Goal: Use online tool/utility: Utilize a website feature to perform a specific function

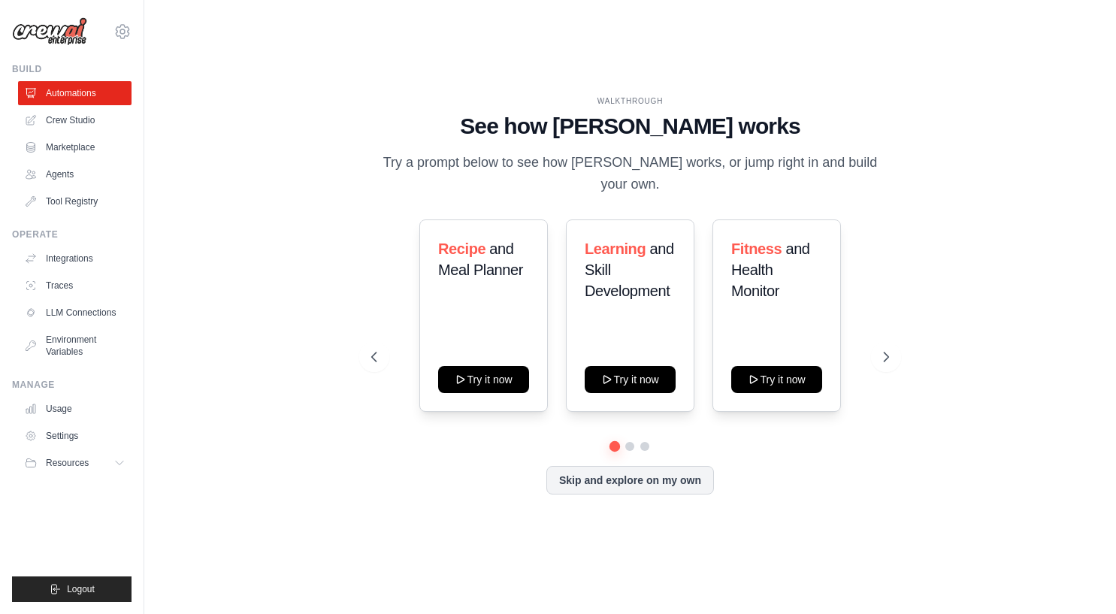
click at [50, 37] on img at bounding box center [49, 31] width 75 height 29
click at [65, 177] on link "Agents" at bounding box center [76, 174] width 113 height 24
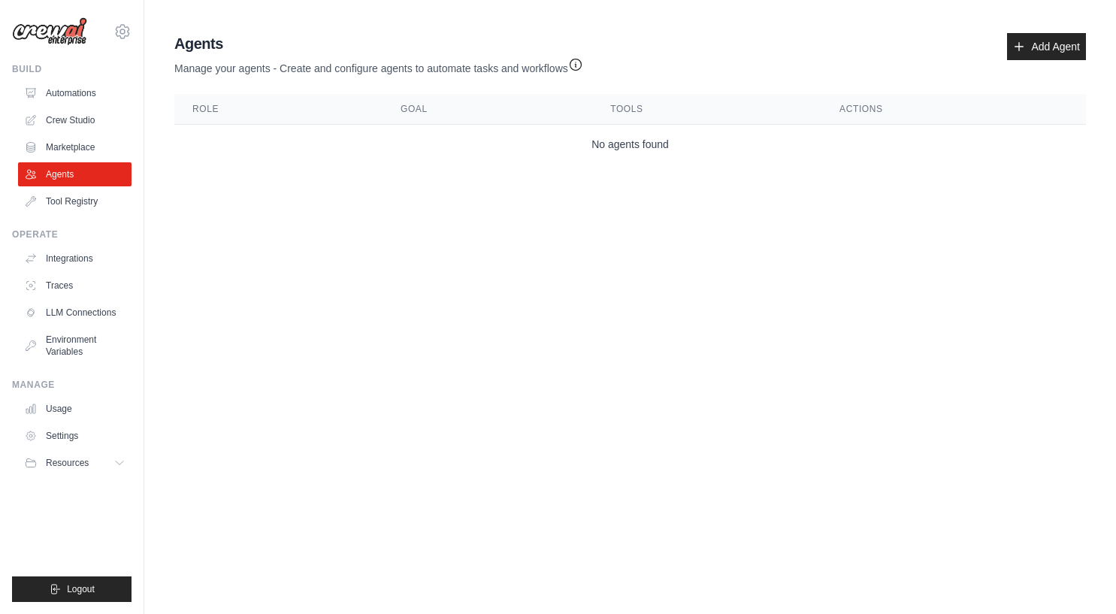
click at [334, 134] on td "No agents found" at bounding box center [629, 145] width 911 height 40
click at [270, 228] on body "jake.cummings.media@gmail.com Settings Build Automations Crew Studio Resources …" at bounding box center [558, 307] width 1116 height 614
click at [76, 182] on link "Agents" at bounding box center [76, 174] width 113 height 24
click at [70, 199] on link "Tool Registry" at bounding box center [76, 201] width 113 height 24
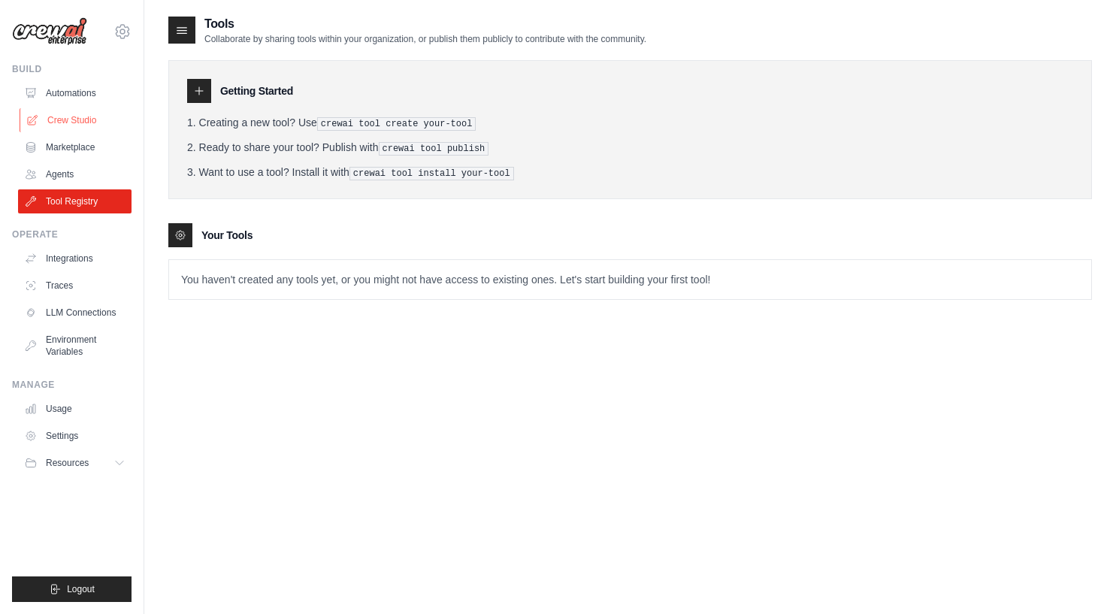
click at [68, 118] on link "Crew Studio" at bounding box center [76, 120] width 113 height 24
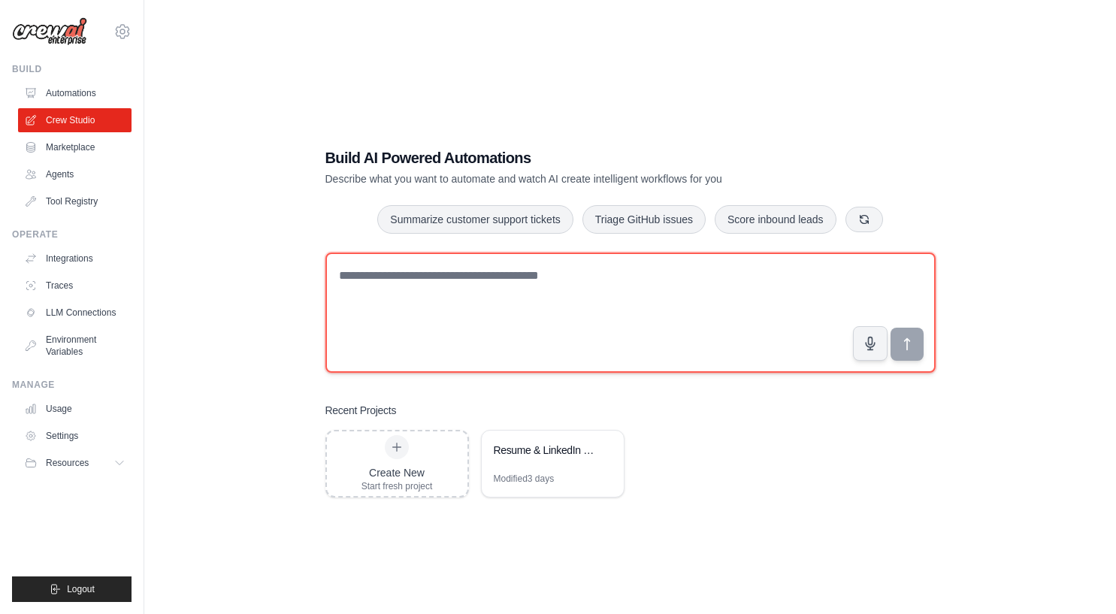
click at [407, 297] on textarea at bounding box center [630, 312] width 610 height 120
click at [436, 273] on textarea "To enrich screen reader interactions, please activate Accessibility in Grammarl…" at bounding box center [630, 312] width 610 height 120
paste textarea "**********"
type textarea "**********"
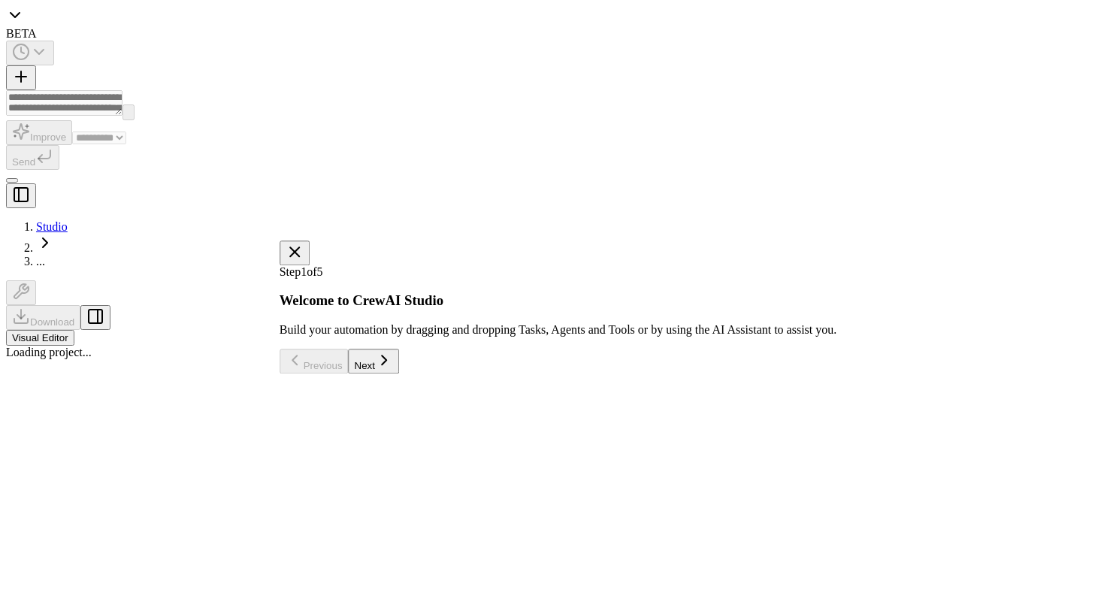
select select "****"
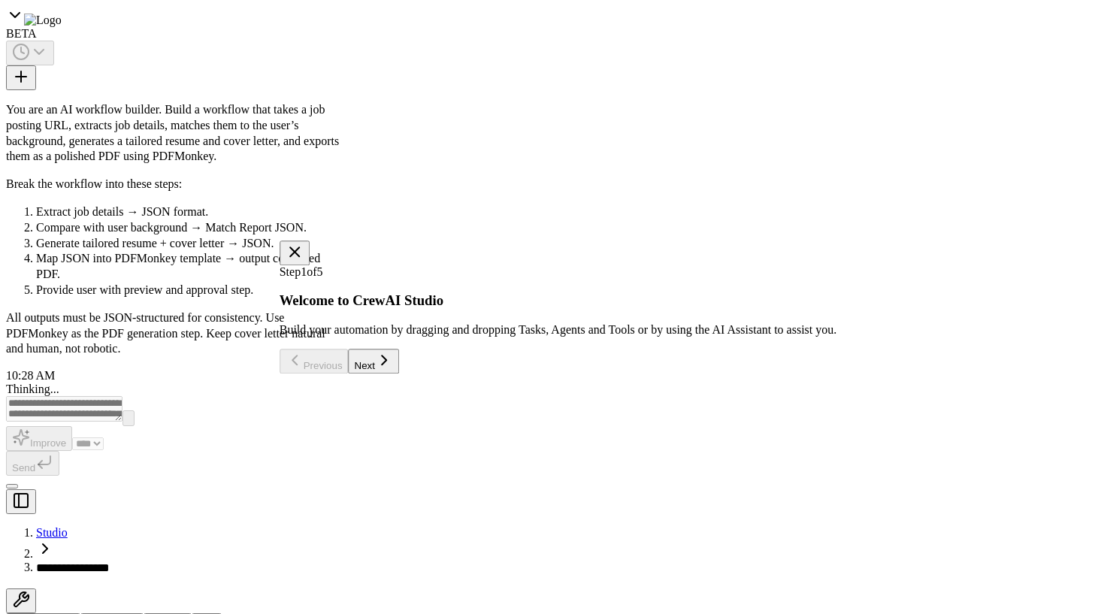
click at [399, 372] on button "Next" at bounding box center [374, 361] width 50 height 25
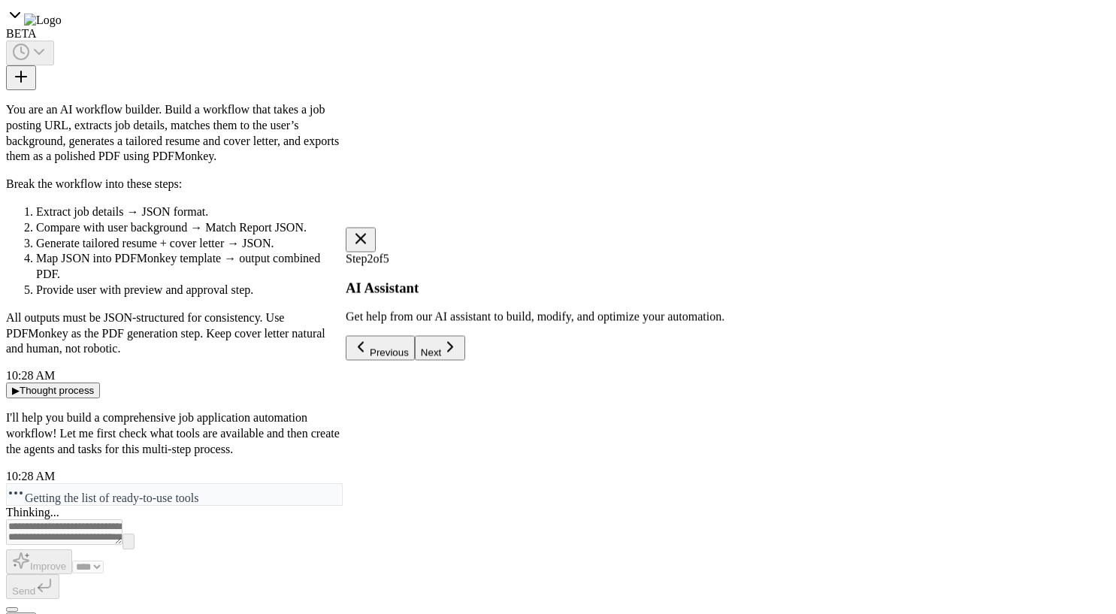
click at [465, 358] on button "Next" at bounding box center [440, 348] width 50 height 25
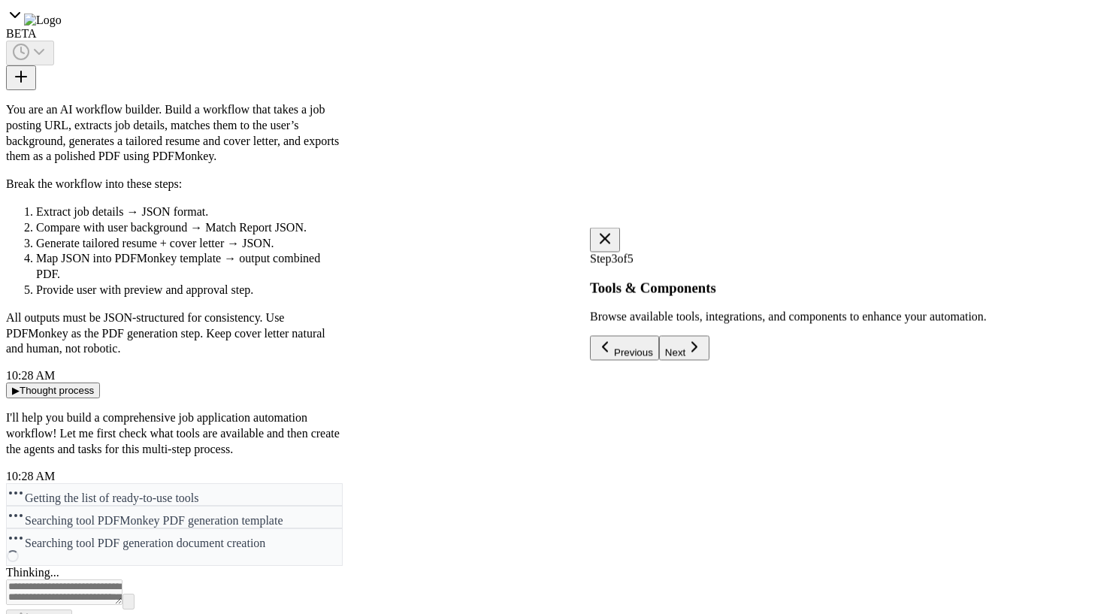
scroll to position [28, 0]
click at [709, 360] on button "Next" at bounding box center [684, 348] width 50 height 25
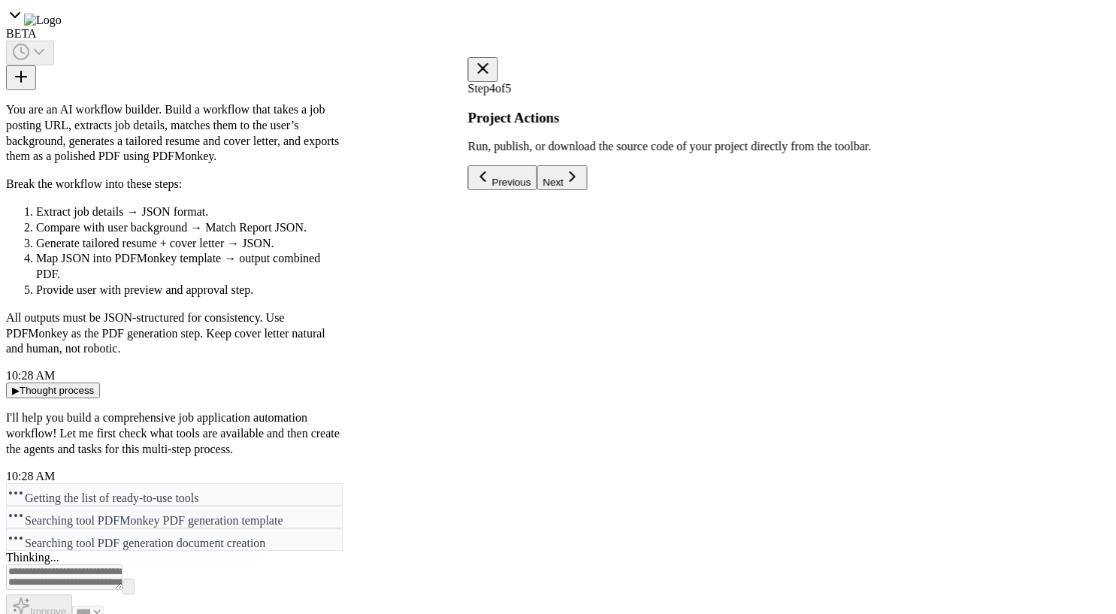
scroll to position [65, 0]
click at [587, 190] on button "Next" at bounding box center [561, 177] width 50 height 25
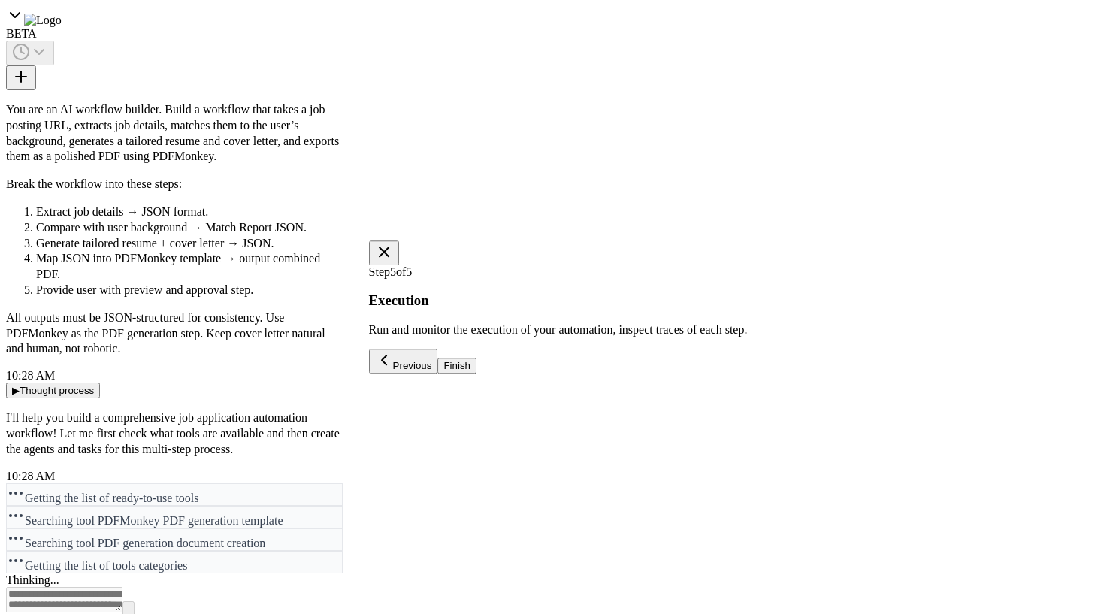
click at [476, 358] on button "Finish" at bounding box center [456, 366] width 39 height 16
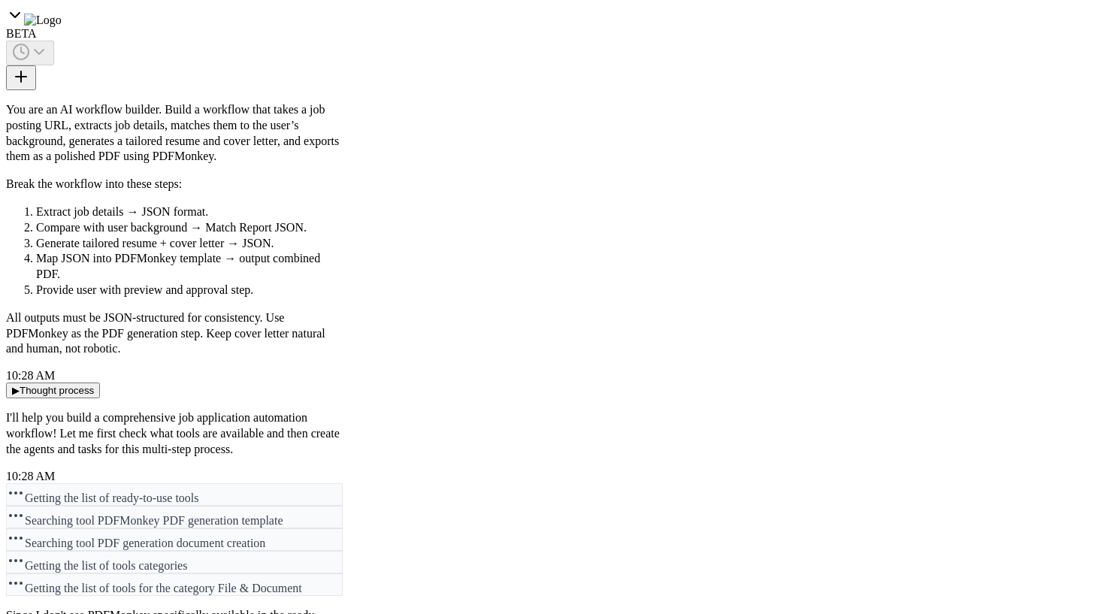
scroll to position [486, 0]
drag, startPoint x: 92, startPoint y: 323, endPoint x: 176, endPoint y: 328, distance: 84.3
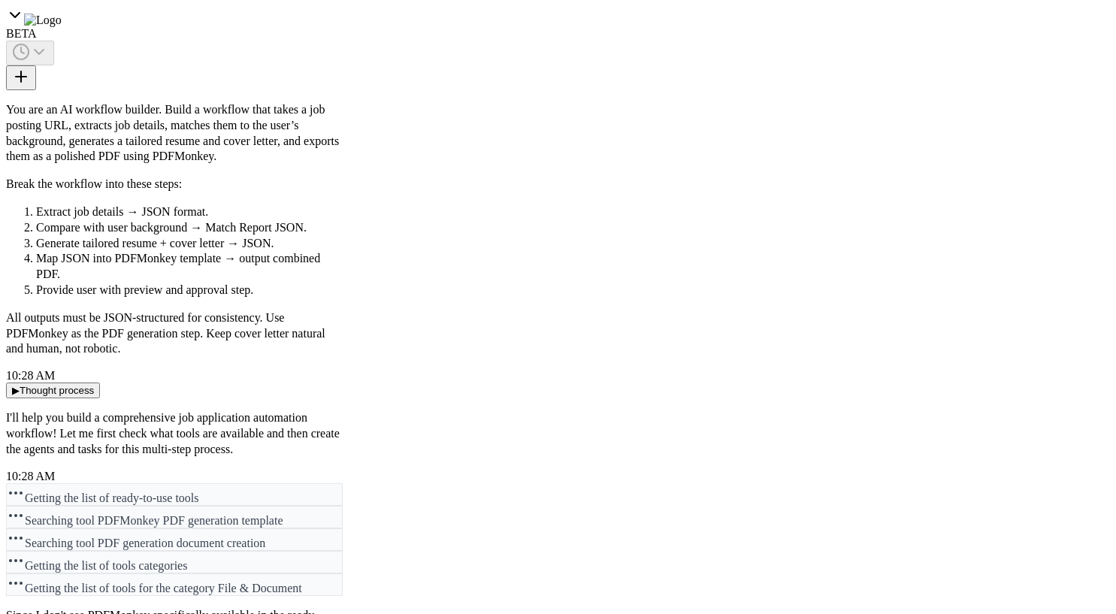
drag, startPoint x: 95, startPoint y: 404, endPoint x: 270, endPoint y: 429, distance: 176.1
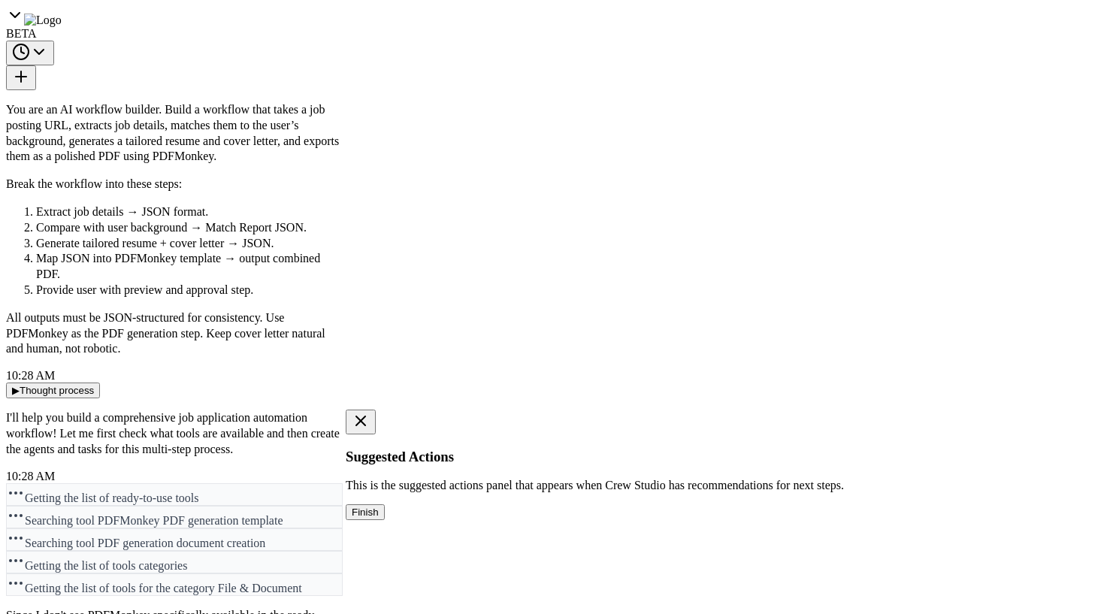
scroll to position [2087, 0]
click at [382, 520] on button "Finish" at bounding box center [365, 512] width 39 height 16
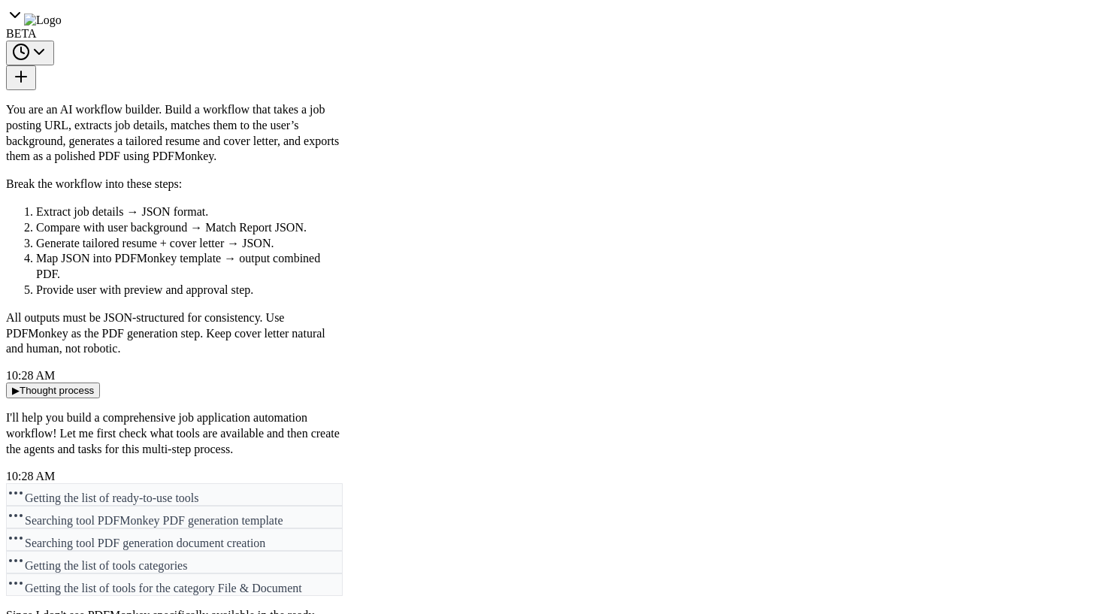
scroll to position [85, 0]
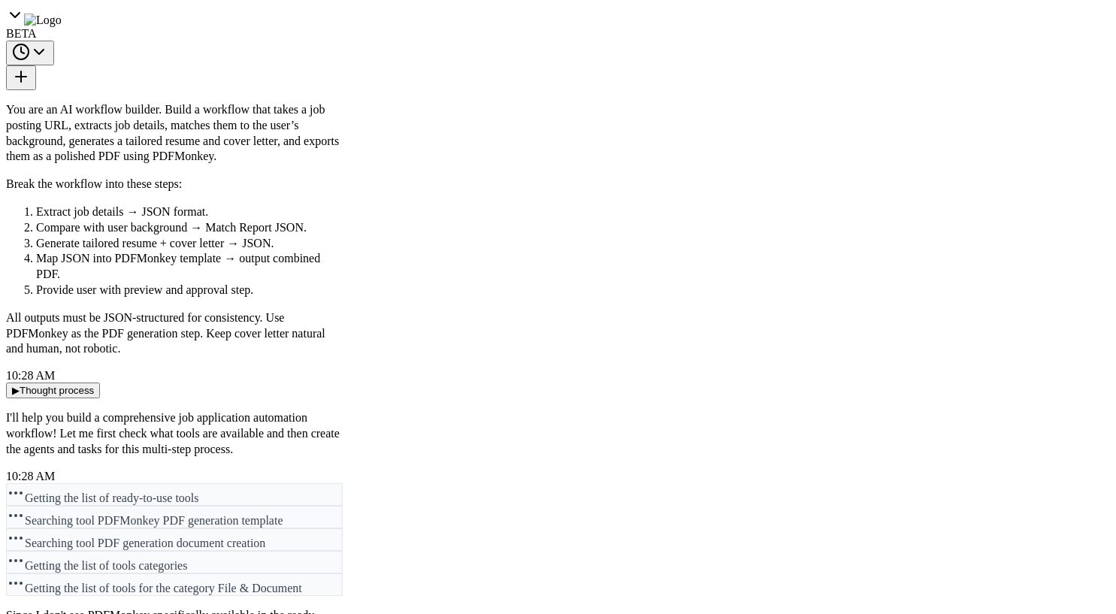
scroll to position [0, 0]
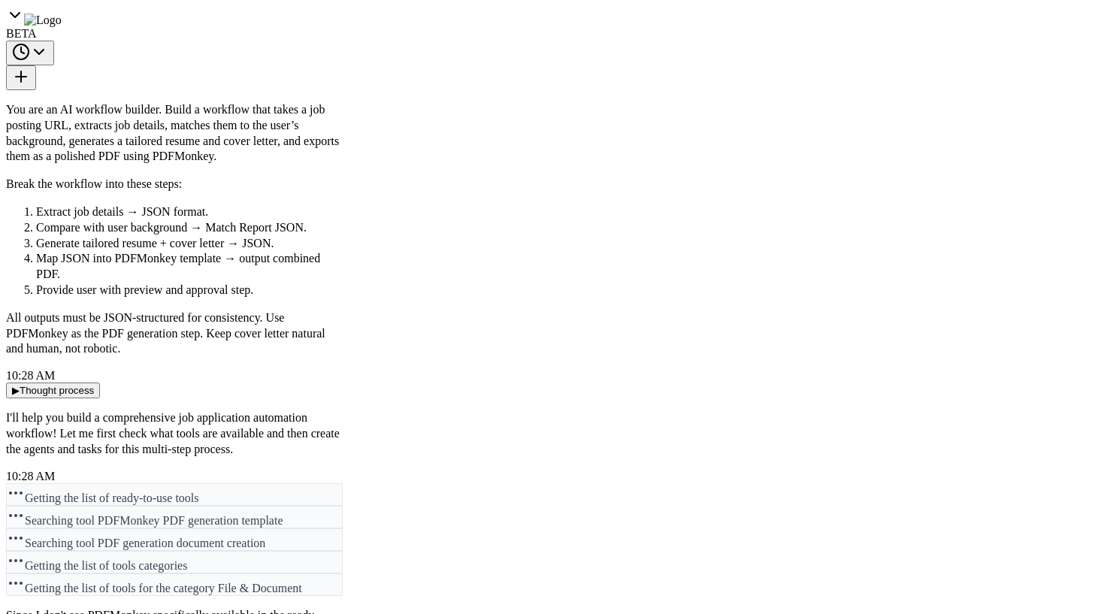
scroll to position [85, 0]
paste textarea "**********"
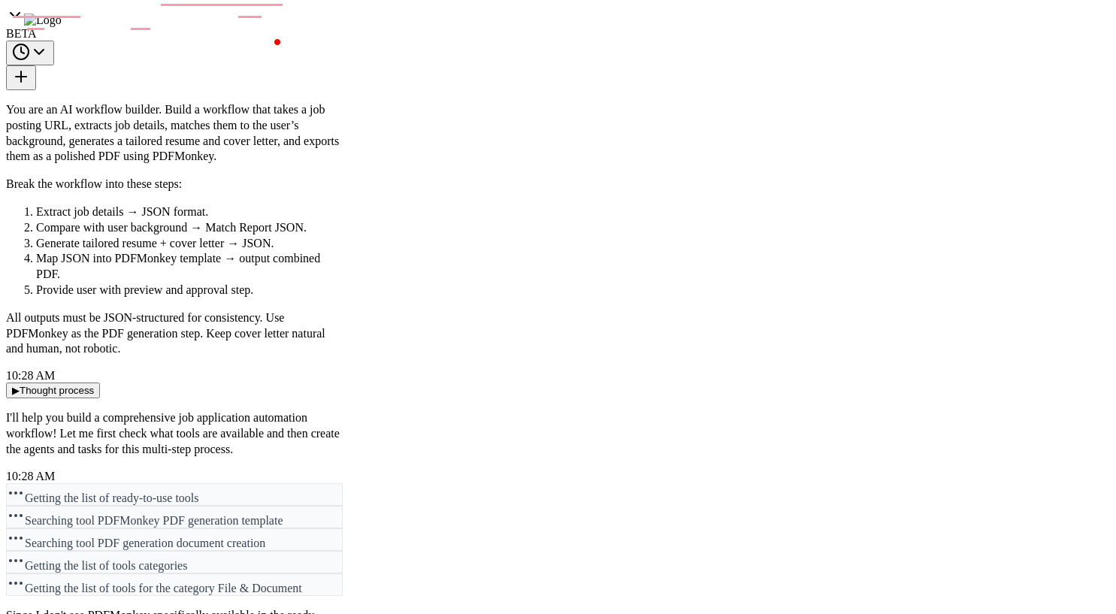
drag, startPoint x: 258, startPoint y: 560, endPoint x: 195, endPoint y: 560, distance: 63.1
paste textarea "**********"
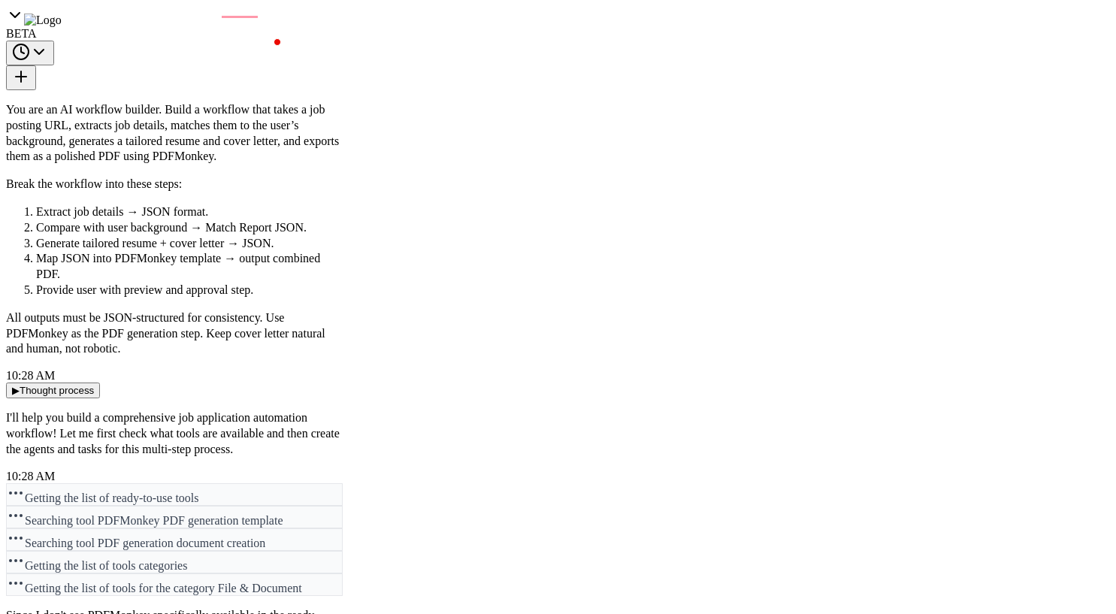
type textarea "**********"
drag, startPoint x: 471, startPoint y: 372, endPoint x: 458, endPoint y: 285, distance: 88.1
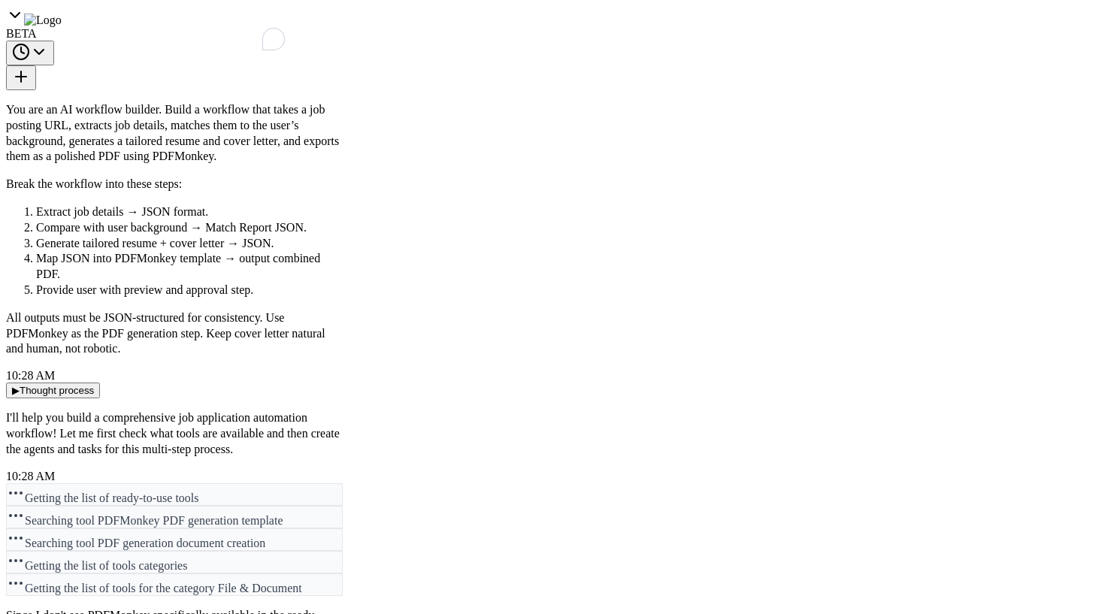
drag, startPoint x: 554, startPoint y: 285, endPoint x: 401, endPoint y: 262, distance: 155.0
drag, startPoint x: 724, startPoint y: 412, endPoint x: 554, endPoint y: 404, distance: 170.0
drag, startPoint x: 509, startPoint y: 469, endPoint x: 703, endPoint y: 404, distance: 205.0
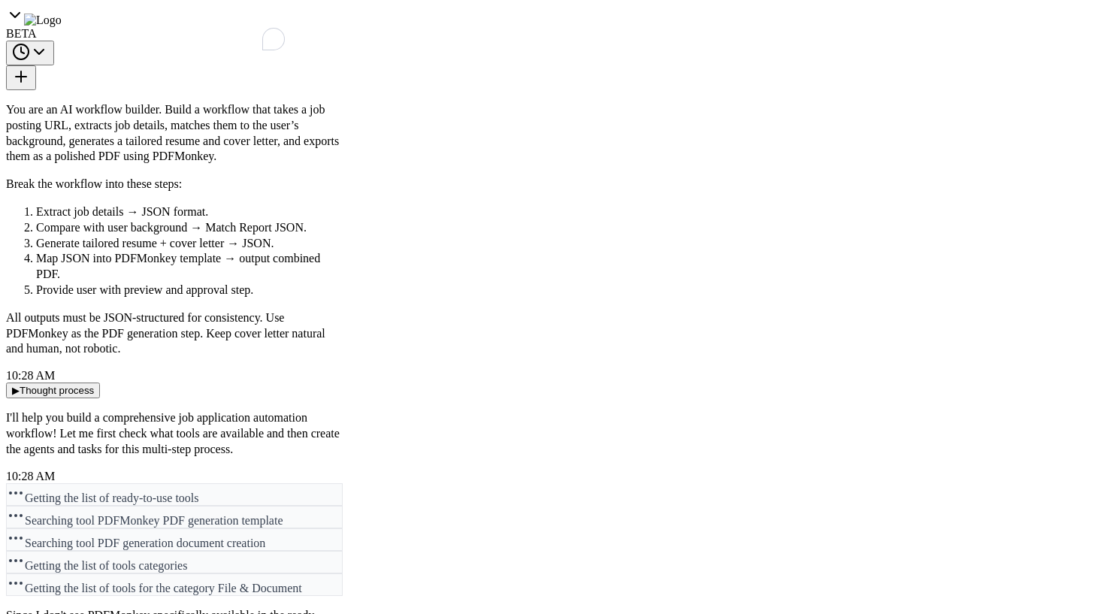
drag, startPoint x: 389, startPoint y: 251, endPoint x: 568, endPoint y: 143, distance: 209.0
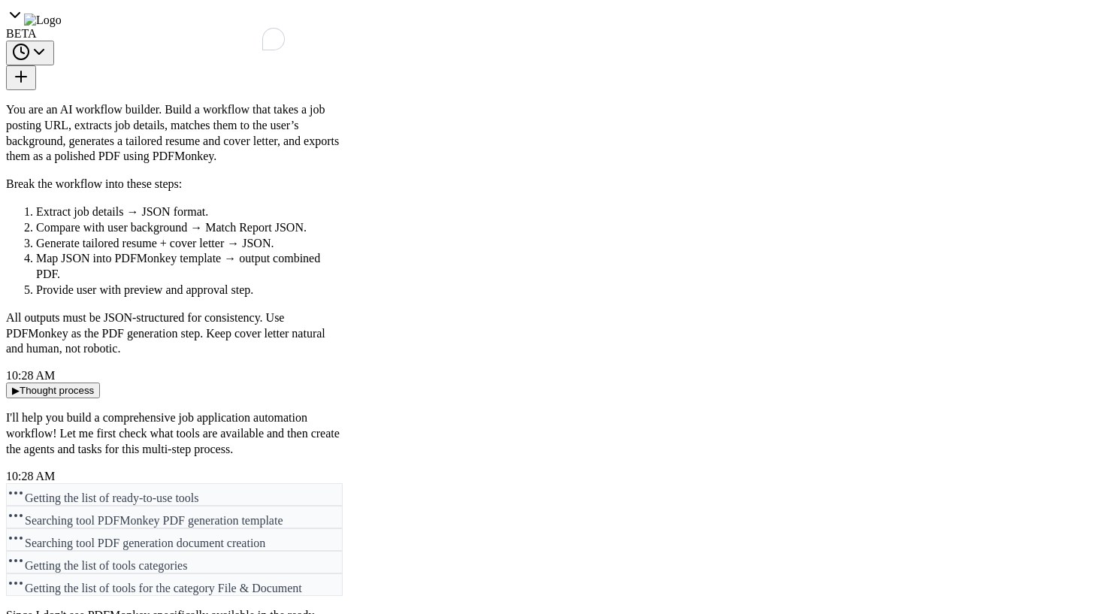
drag, startPoint x: 506, startPoint y: 253, endPoint x: 620, endPoint y: 215, distance: 120.5
drag, startPoint x: 497, startPoint y: 223, endPoint x: 637, endPoint y: 180, distance: 146.9
drag, startPoint x: 407, startPoint y: 331, endPoint x: 491, endPoint y: 325, distance: 84.4
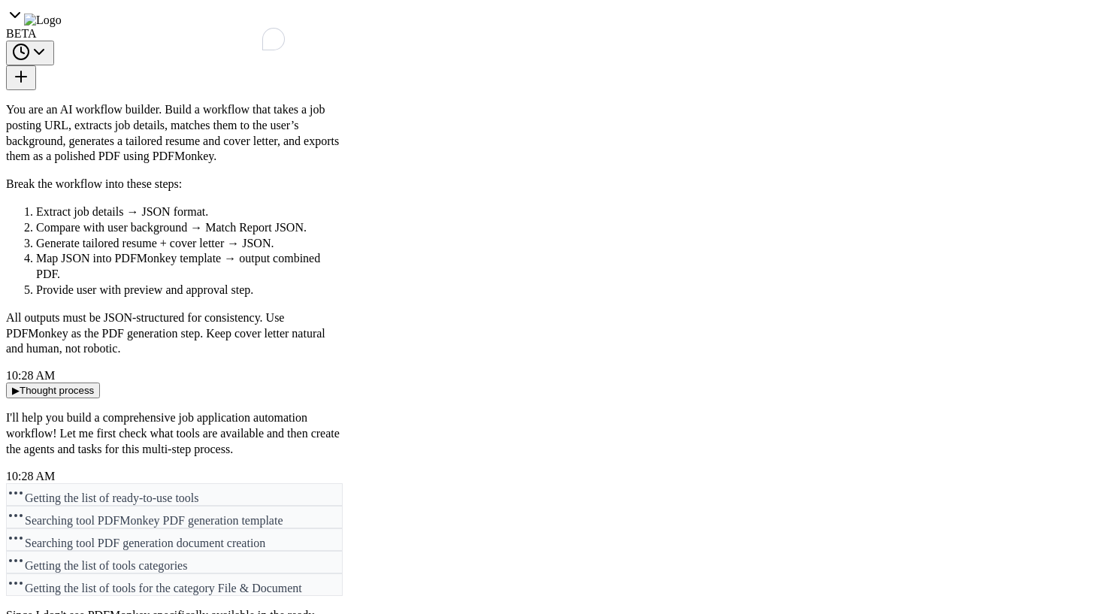
drag, startPoint x: 491, startPoint y: 325, endPoint x: 579, endPoint y: 451, distance: 152.8
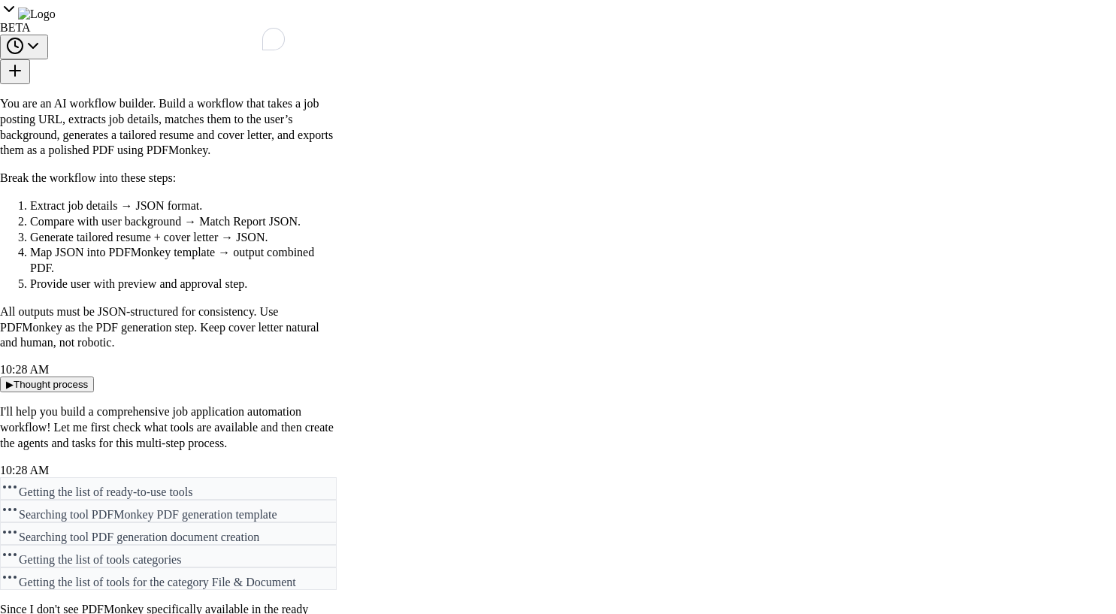
scroll to position [0, 0]
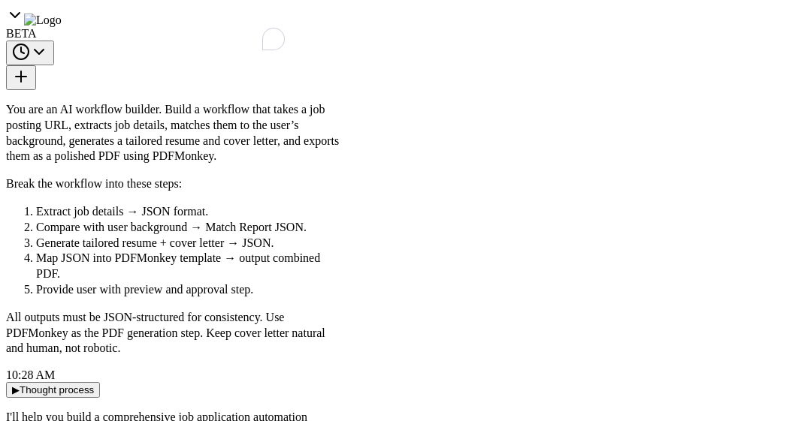
scroll to position [4429, 0]
